Goal: Entertainment & Leisure: Consume media (video, audio)

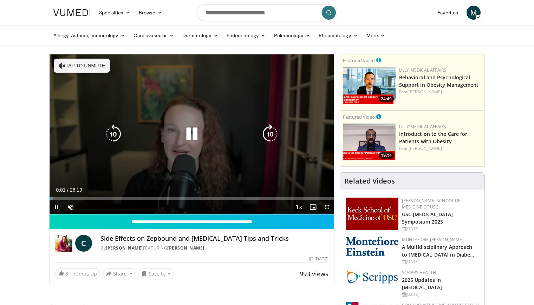
click at [82, 64] on button "Tap to unmute" at bounding box center [82, 66] width 56 height 14
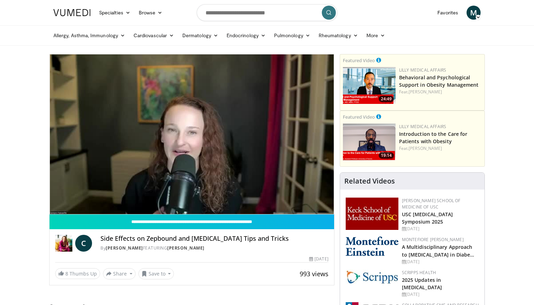
scroll to position [0, 0]
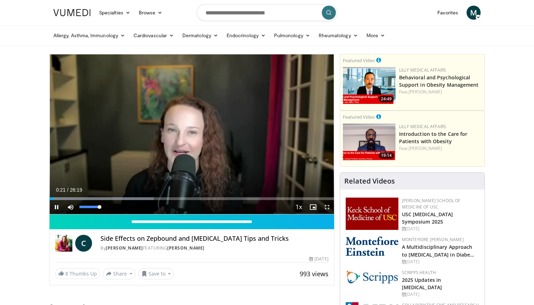
click at [70, 206] on span "Video Player" at bounding box center [71, 207] width 14 height 14
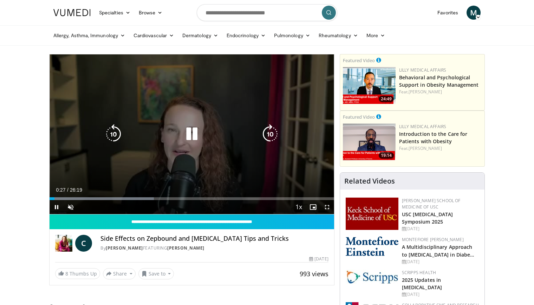
scroll to position [-1, 0]
click at [193, 136] on icon "Video Player" at bounding box center [192, 134] width 20 height 20
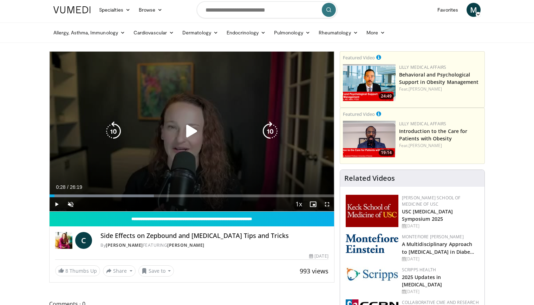
click at [189, 132] on icon "Video Player" at bounding box center [192, 131] width 20 height 20
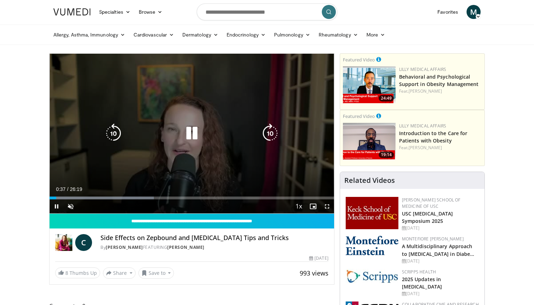
scroll to position [2, 0]
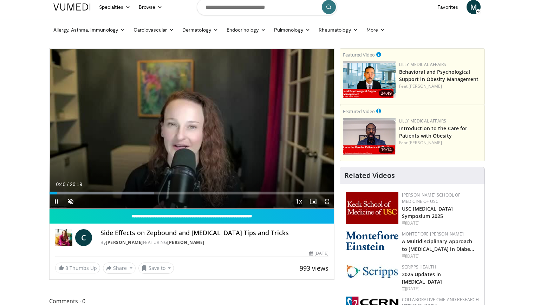
click at [52, 195] on span "Video Player" at bounding box center [57, 202] width 14 height 14
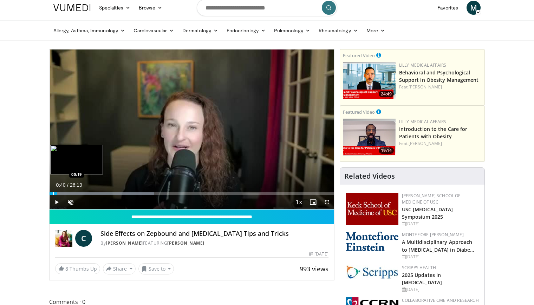
scroll to position [0, 0]
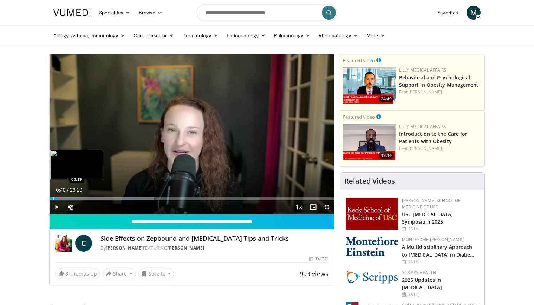
click at [53, 194] on div "Loaded : 36.72% 00:40 00:19" at bounding box center [192, 196] width 284 height 7
click at [68, 207] on span "Video Player" at bounding box center [71, 207] width 14 height 14
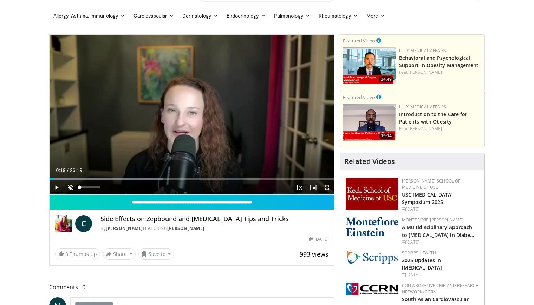
scroll to position [20, 0]
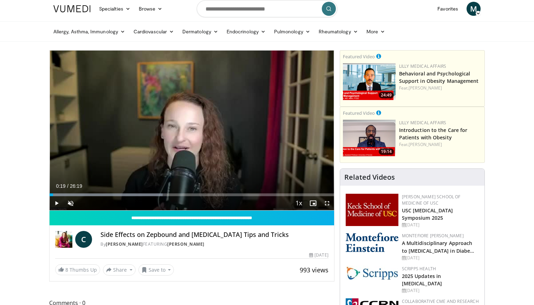
click at [56, 189] on span "0:19" at bounding box center [60, 186] width 9 height 6
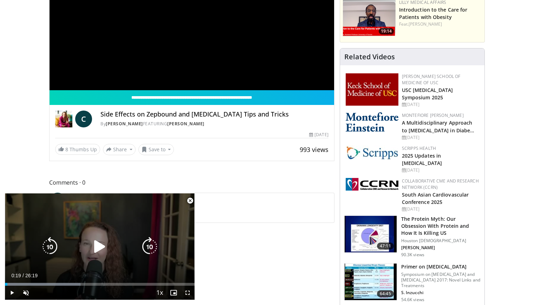
scroll to position [123, 0]
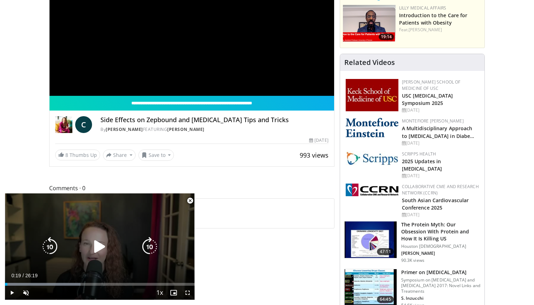
click at [96, 245] on icon "Video Player" at bounding box center [100, 247] width 20 height 20
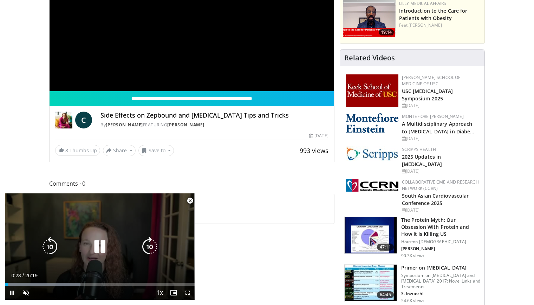
scroll to position [123, 0]
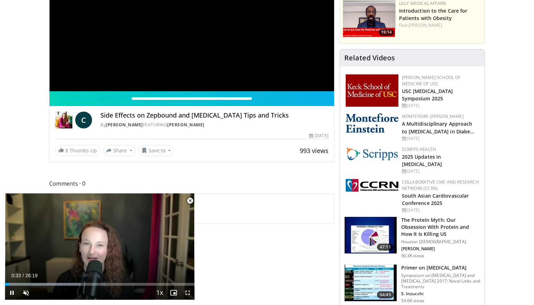
click at [189, 198] on span "Video Player" at bounding box center [190, 201] width 14 height 14
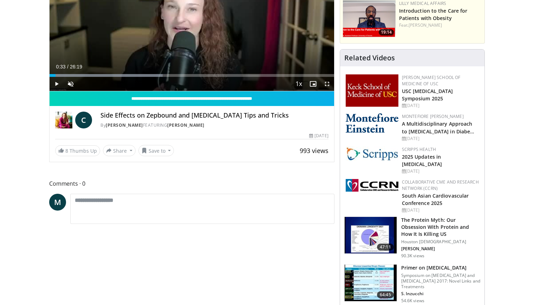
click at [57, 83] on span "Video Player" at bounding box center [57, 84] width 14 height 14
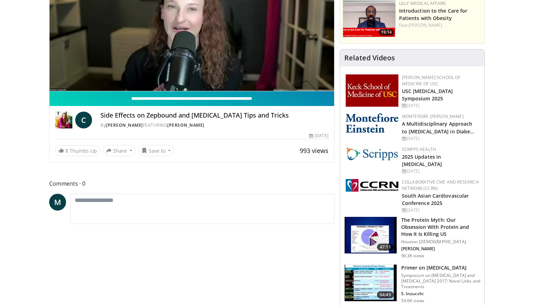
click at [124, 96] on input "**********" at bounding box center [192, 98] width 284 height 15
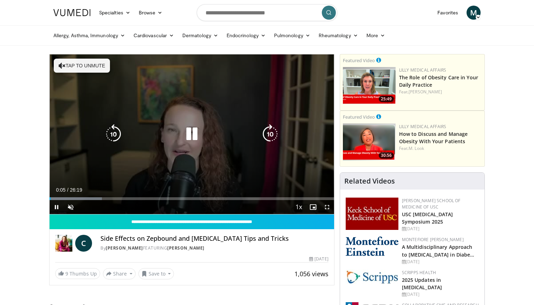
click at [59, 65] on icon "Video Player" at bounding box center [62, 65] width 7 height 7
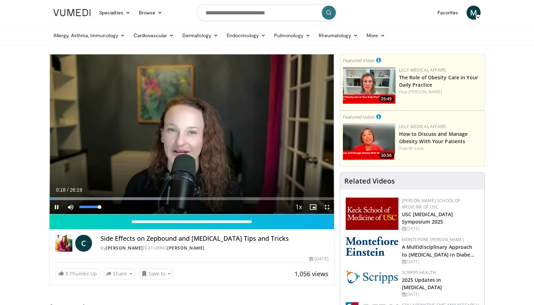
click at [68, 205] on span "Video Player" at bounding box center [71, 207] width 14 height 14
